Goal: Task Accomplishment & Management: Complete application form

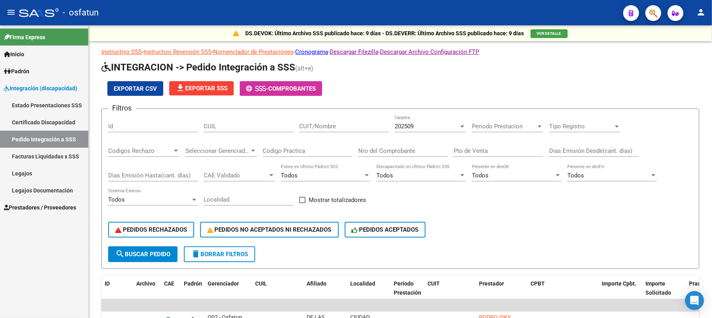
click at [24, 170] on link "Legajos" at bounding box center [44, 173] width 88 height 17
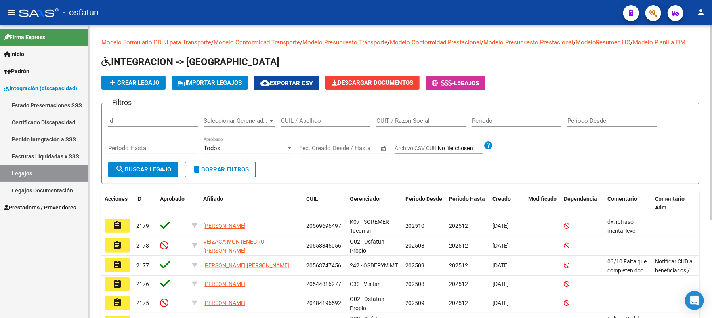
click at [145, 124] on div "Id" at bounding box center [153, 118] width 90 height 17
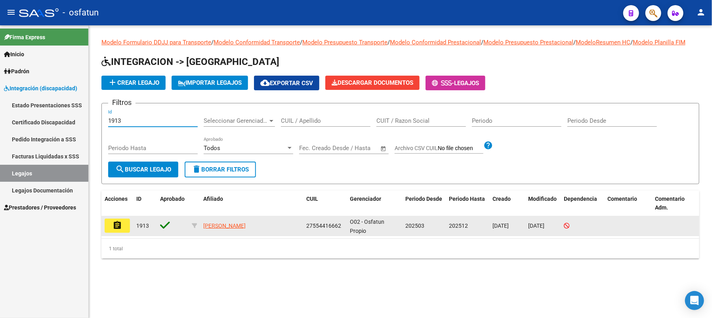
type input "1913"
click at [119, 230] on mat-icon "assignment" at bounding box center [118, 226] width 10 height 10
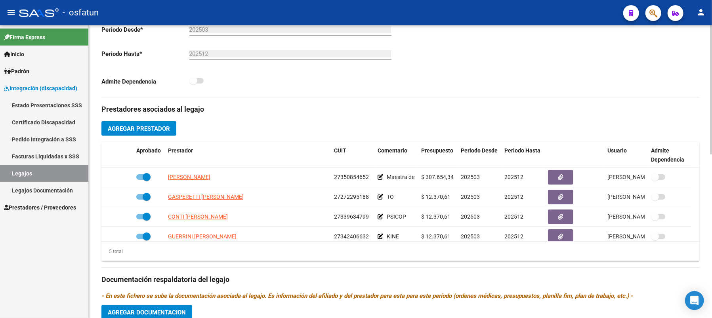
scroll to position [211, 0]
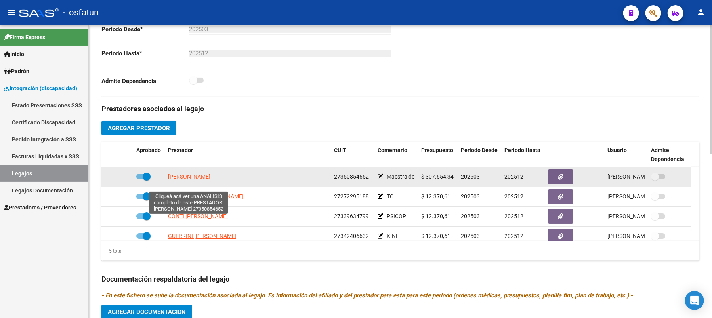
click at [191, 180] on span "[PERSON_NAME]" at bounding box center [189, 177] width 42 height 6
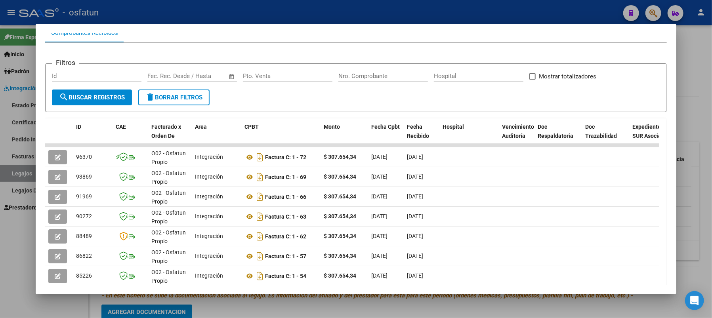
scroll to position [105, 0]
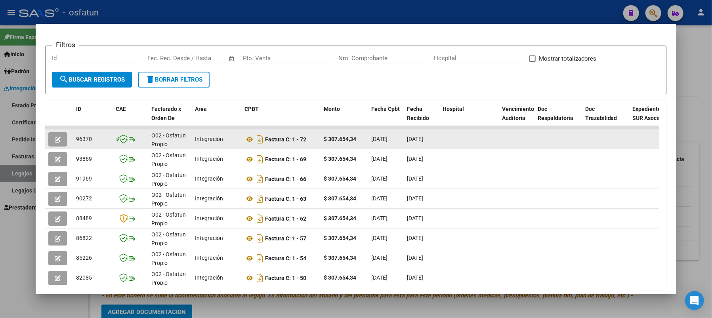
click at [56, 137] on icon "button" at bounding box center [58, 140] width 6 height 6
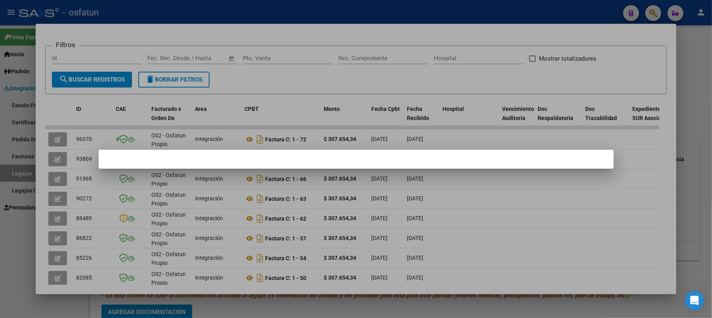
click at [527, 185] on div at bounding box center [356, 159] width 712 height 318
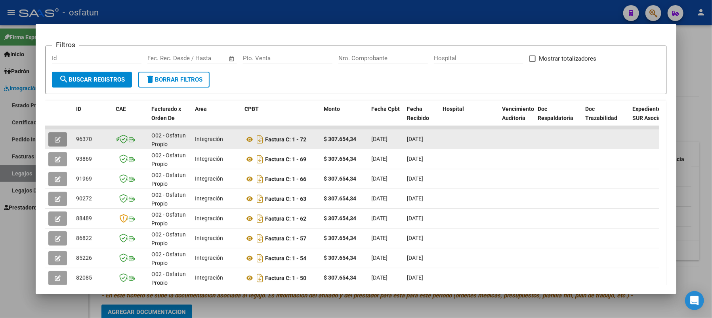
click at [53, 136] on button "button" at bounding box center [57, 139] width 19 height 14
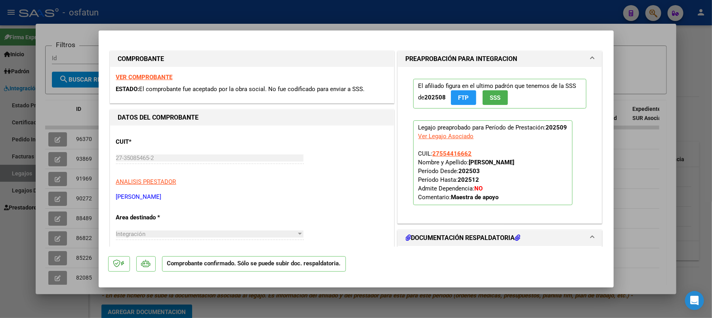
type input "$ 0,00"
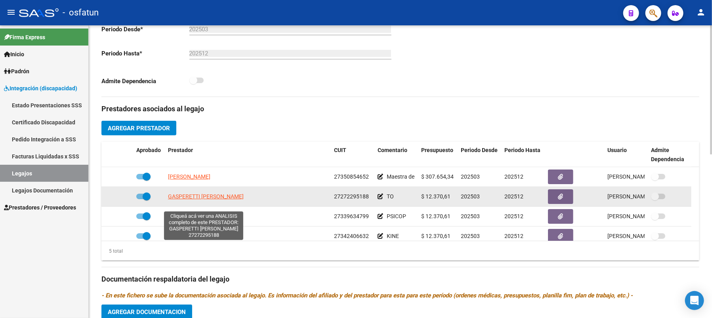
click at [181, 200] on span "GASPERETTI [PERSON_NAME]" at bounding box center [206, 196] width 76 height 6
type textarea "27272295188"
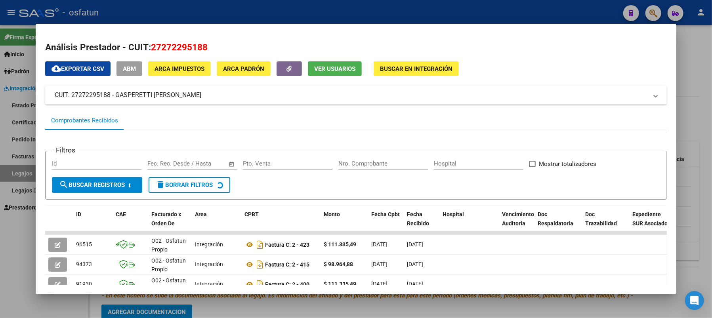
scroll to position [53, 0]
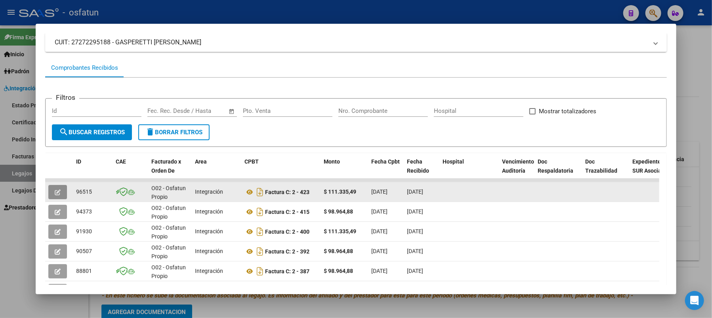
click at [57, 190] on icon "button" at bounding box center [58, 192] width 6 height 6
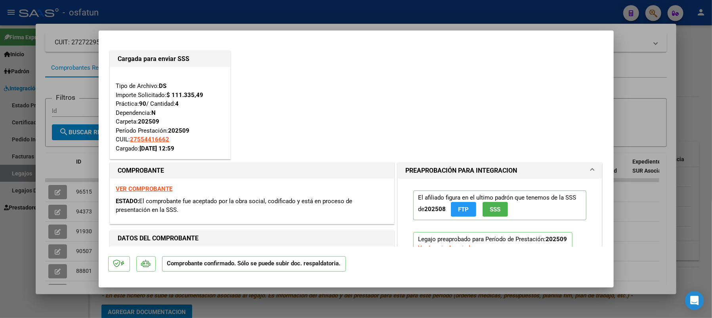
type input "$ 0,00"
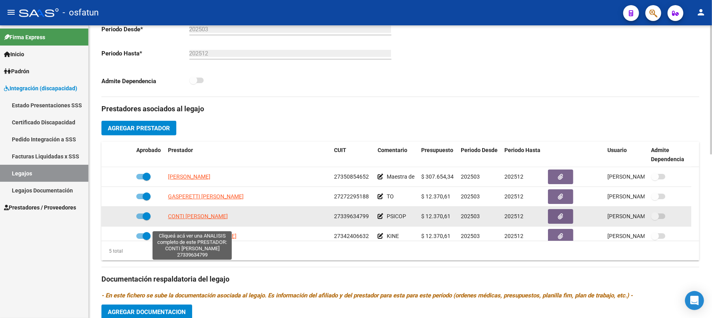
click at [183, 220] on span "CONTI [PERSON_NAME]" at bounding box center [198, 216] width 60 height 6
type textarea "27339634799"
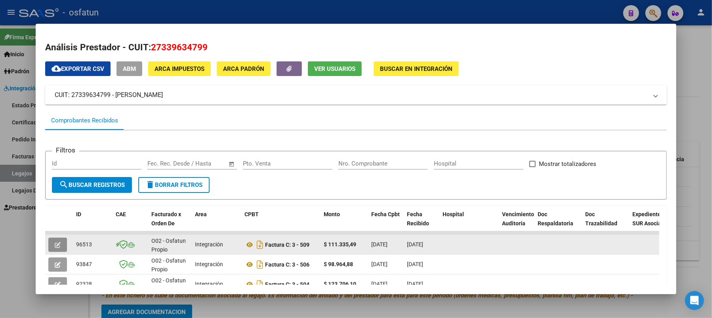
click at [59, 245] on icon "button" at bounding box center [58, 245] width 6 height 6
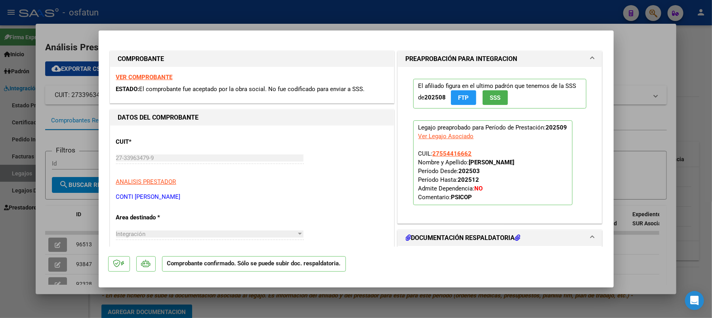
type input "$ 0,00"
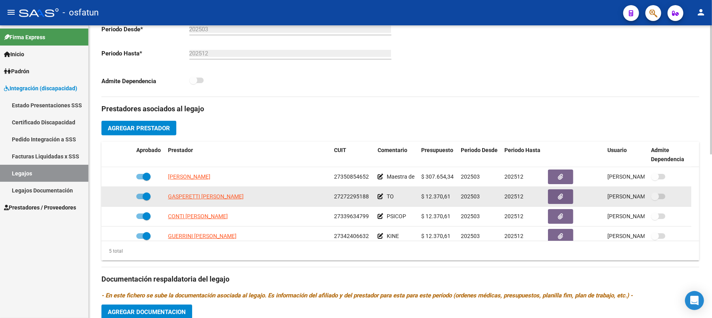
scroll to position [28, 0]
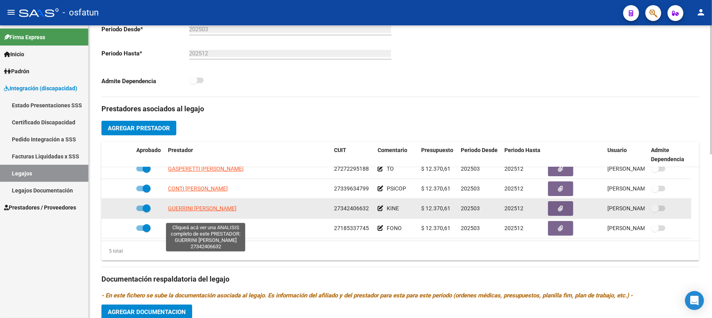
click at [178, 212] on span "GUERRINI [PERSON_NAME]" at bounding box center [202, 208] width 69 height 6
type textarea "27342406632"
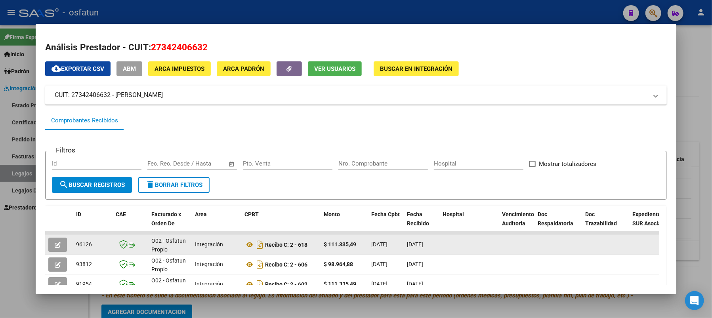
click at [57, 243] on icon "button" at bounding box center [58, 245] width 6 height 6
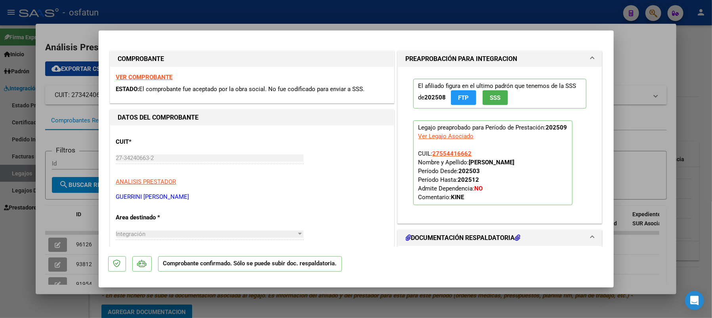
type input "$ 0,00"
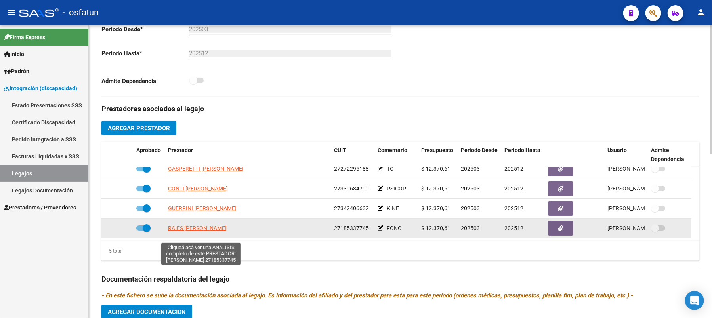
click at [184, 231] on span "RAIES [PERSON_NAME]" at bounding box center [197, 228] width 59 height 6
type textarea "27185337745"
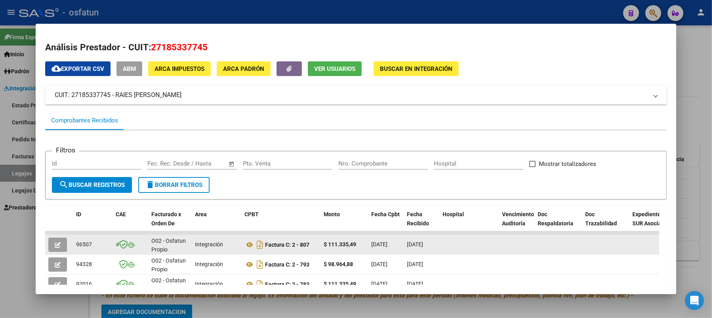
click at [57, 245] on icon "button" at bounding box center [58, 245] width 6 height 6
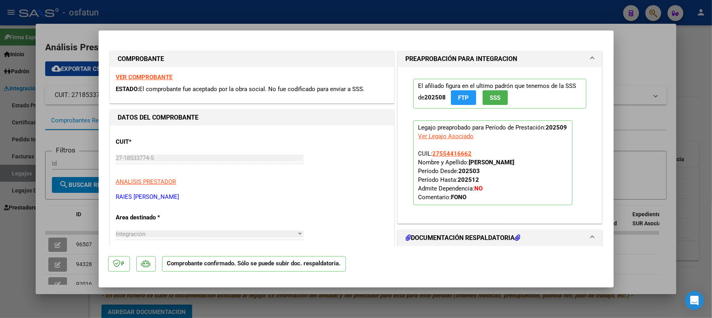
type input "$ 0,00"
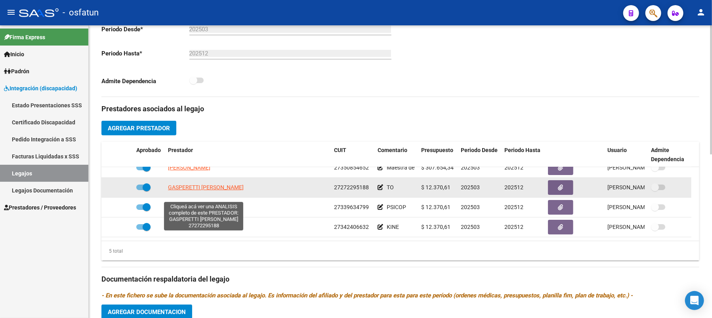
scroll to position [0, 0]
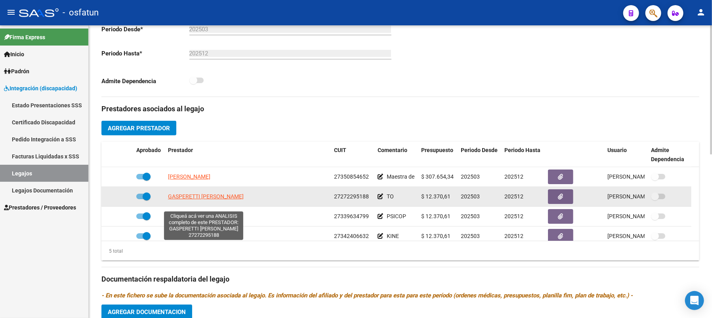
click at [196, 200] on span "GASPERETTI [PERSON_NAME]" at bounding box center [206, 196] width 76 height 6
type textarea "27272295188"
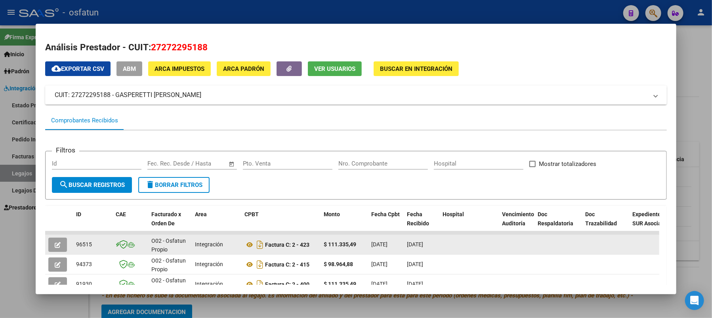
click at [53, 243] on button "button" at bounding box center [57, 245] width 19 height 14
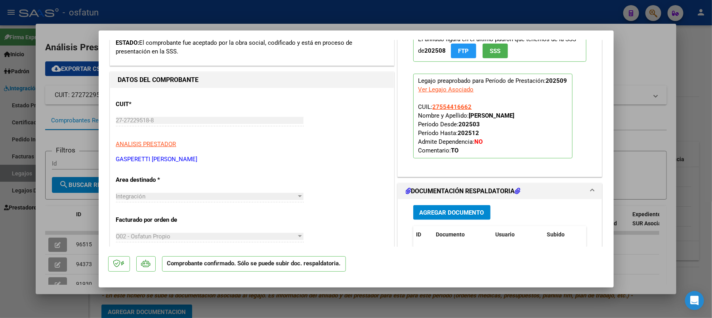
scroll to position [105, 0]
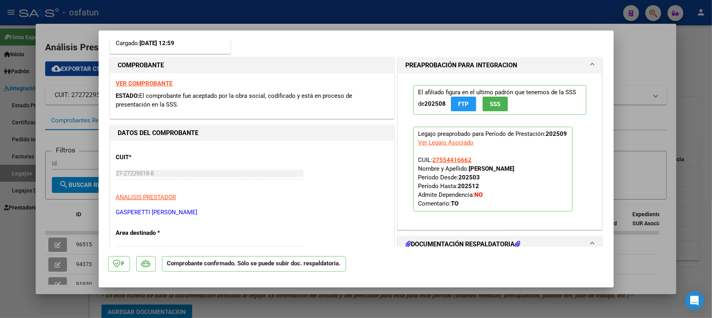
type input "$ 0,00"
